Goal: Task Accomplishment & Management: Manage account settings

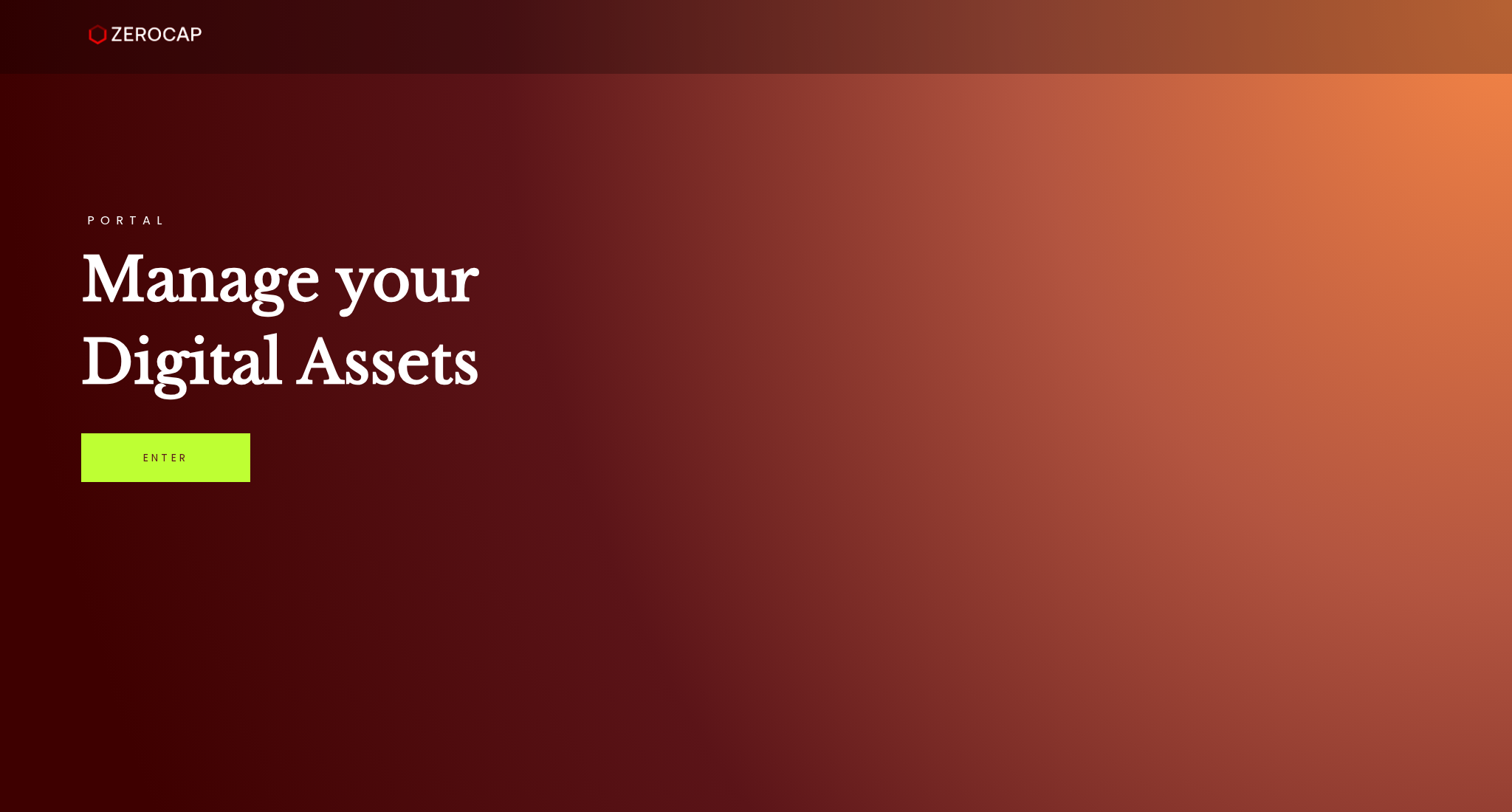
click at [164, 466] on link "Enter" at bounding box center [165, 457] width 169 height 49
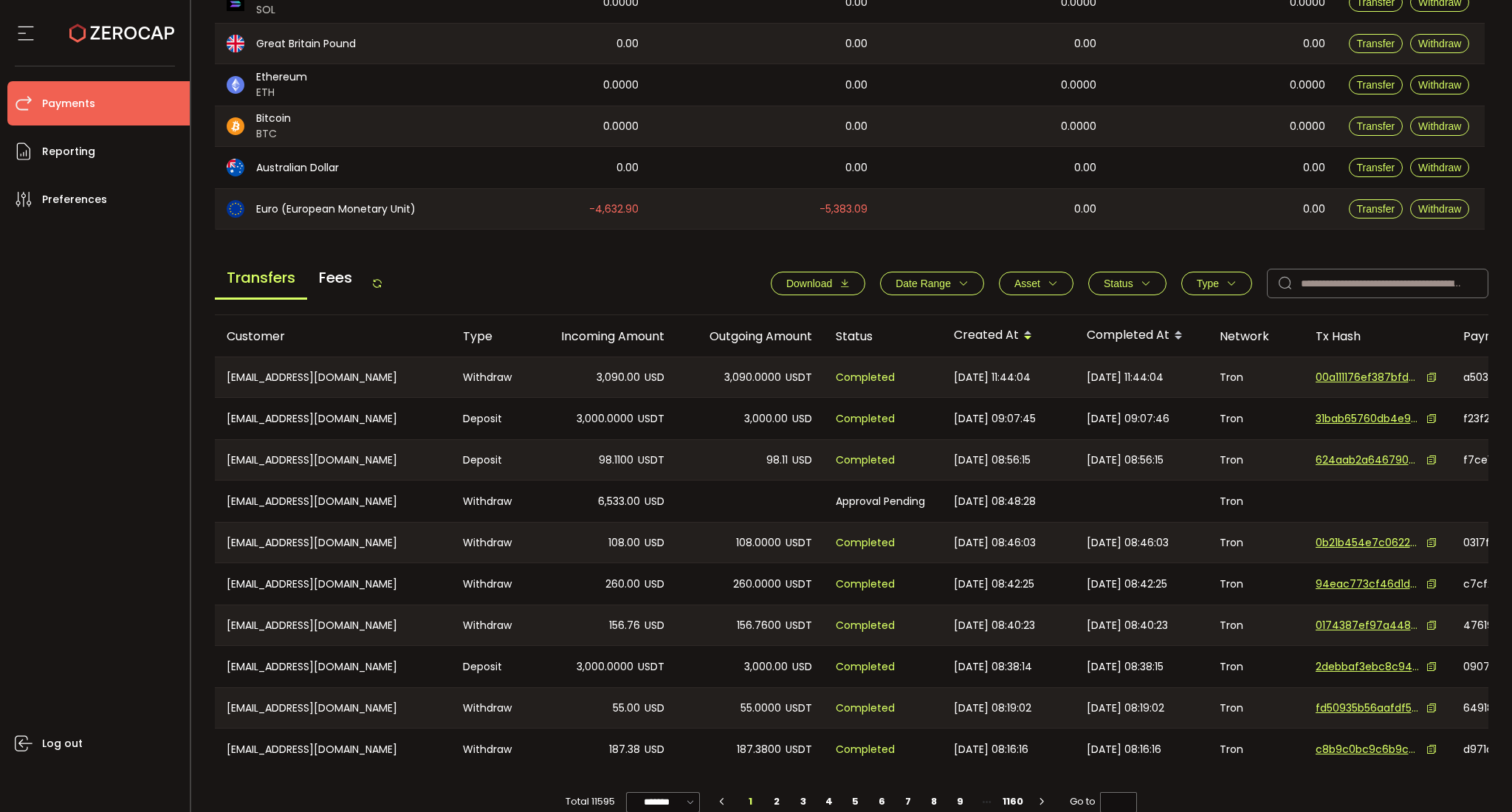
scroll to position [385, 0]
